Goal: Book appointment/travel/reservation

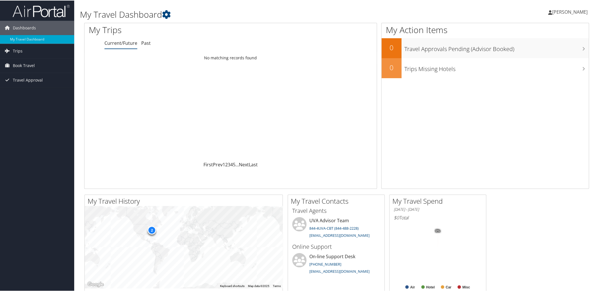
click at [560, 11] on span "[PERSON_NAME]" at bounding box center [569, 11] width 35 height 6
click at [25, 67] on span "Book Travel" at bounding box center [24, 65] width 22 height 14
click at [28, 92] on link "Book/Manage Online Trips" at bounding box center [37, 93] width 74 height 9
